Goal: Information Seeking & Learning: Learn about a topic

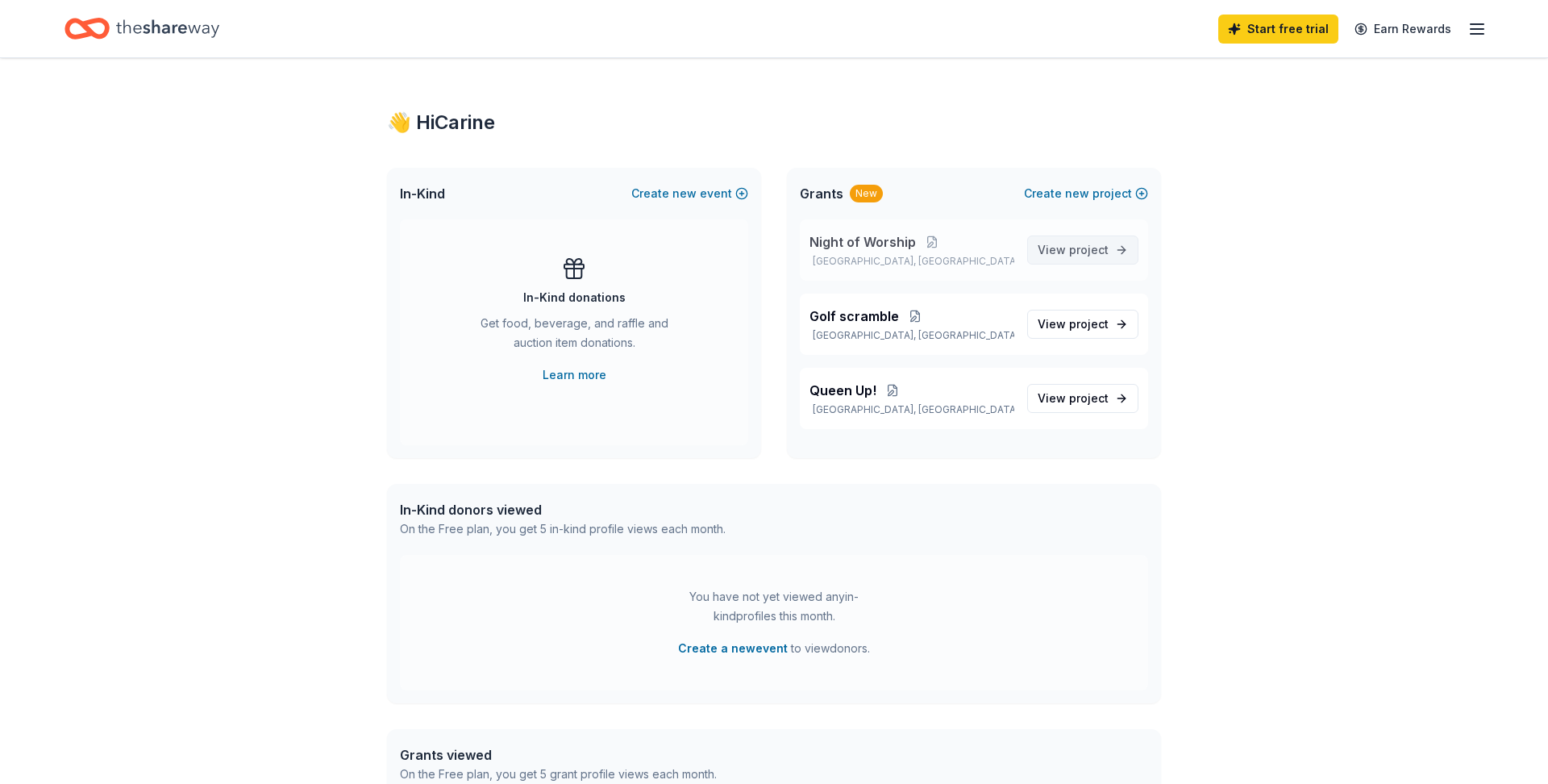
click at [1093, 252] on span "project" at bounding box center [1089, 249] width 40 height 14
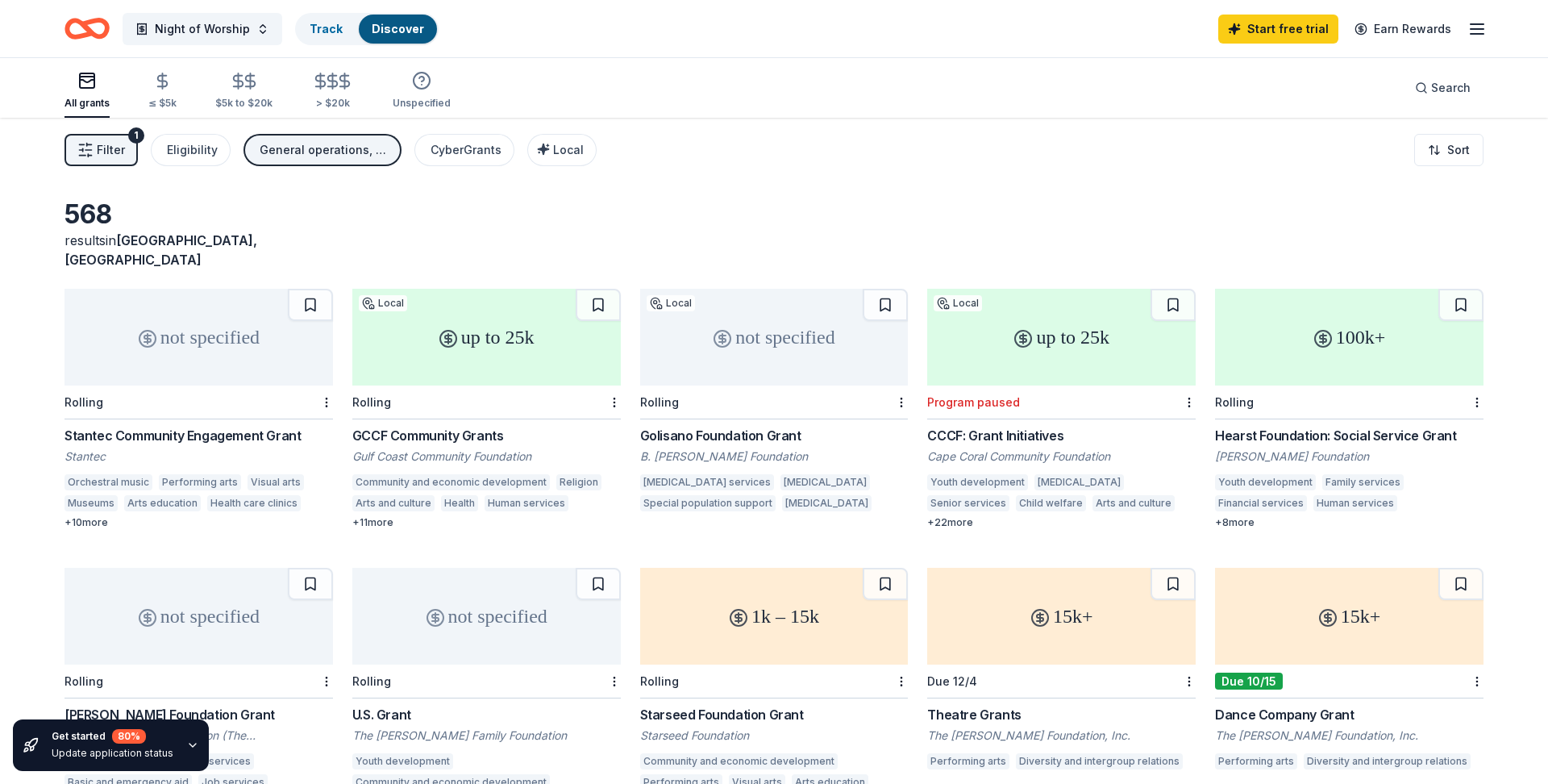
click at [1036, 727] on div "The [PERSON_NAME] Foundation, Inc." at bounding box center [1061, 735] width 269 height 17
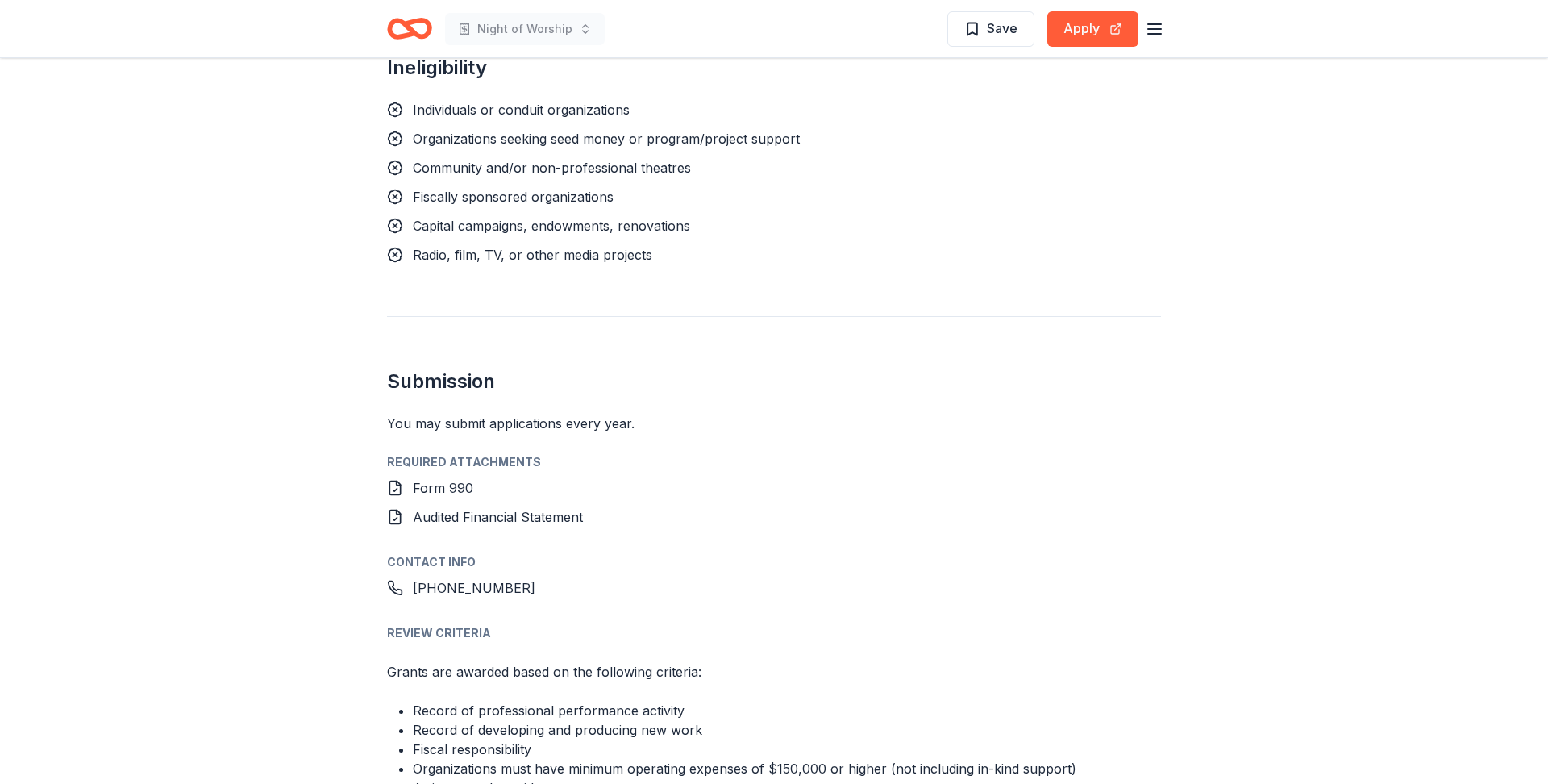
scroll to position [1226, 0]
